Goal: Navigation & Orientation: Find specific page/section

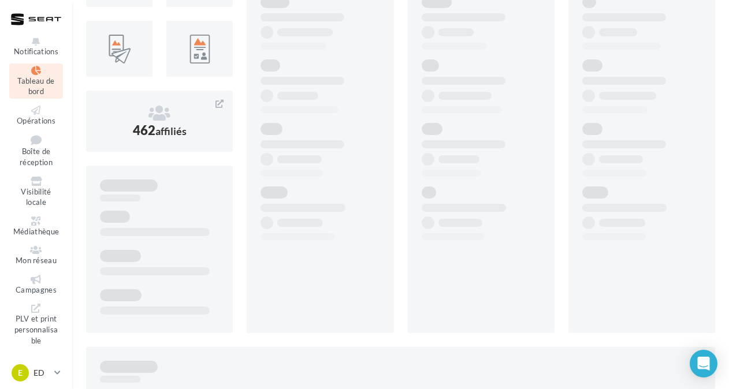
scroll to position [240, 0]
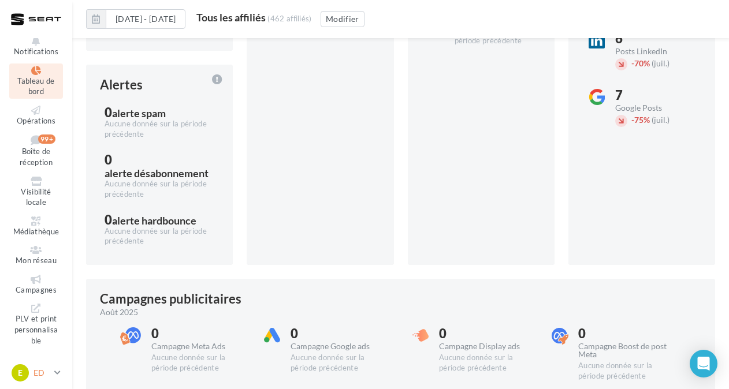
click at [58, 374] on icon at bounding box center [57, 373] width 6 height 10
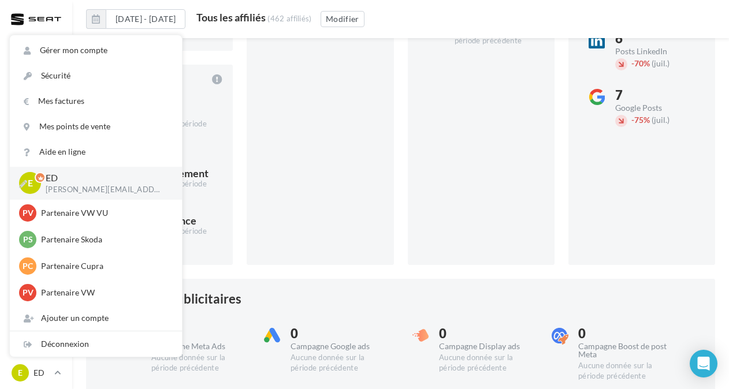
click at [66, 198] on div "E ED [EMAIL_ADDRESS][DOMAIN_NAME]" at bounding box center [96, 183] width 172 height 33
click at [305, 200] on div "Campagnes [DATE] 0 Sms - 100% (juil.) 0 Email Aucune donnée sur la période préc…" at bounding box center [320, 57] width 147 height 415
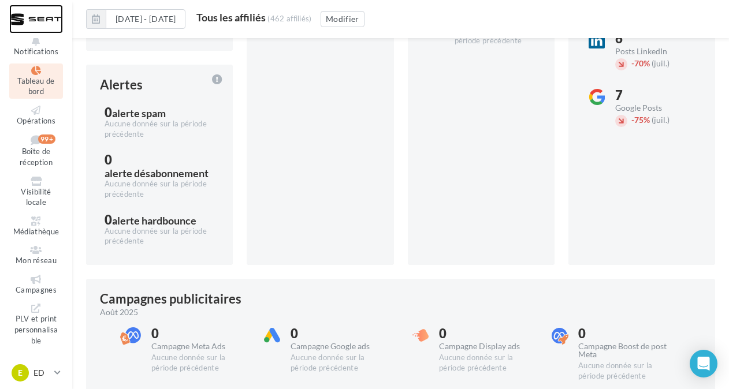
click at [47, 22] on div at bounding box center [36, 19] width 54 height 29
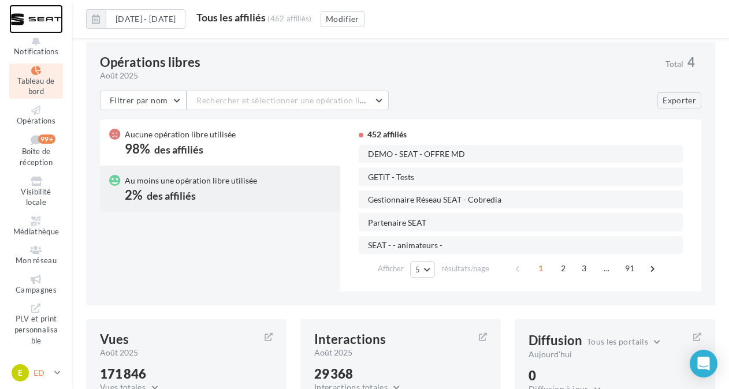
scroll to position [1107, 0]
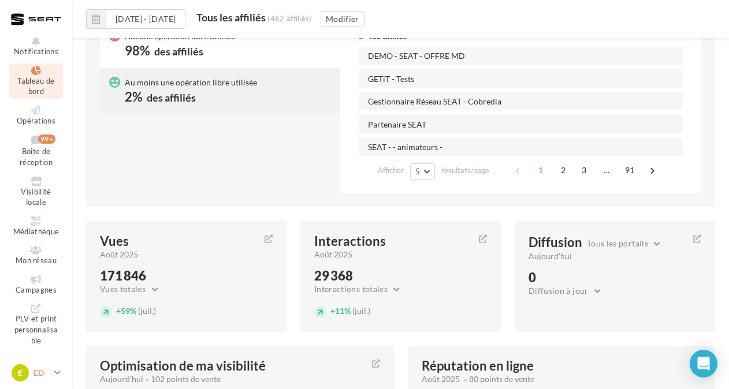
click at [58, 373] on icon at bounding box center [57, 373] width 6 height 10
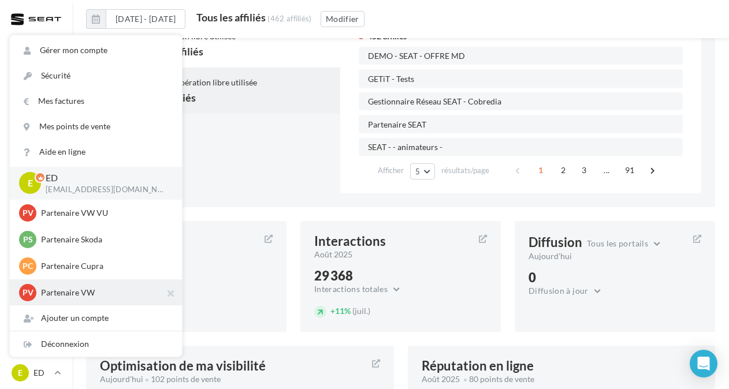
click at [86, 295] on p "Partenaire VW" at bounding box center [104, 293] width 127 height 12
